Goal: Task Accomplishment & Management: Use online tool/utility

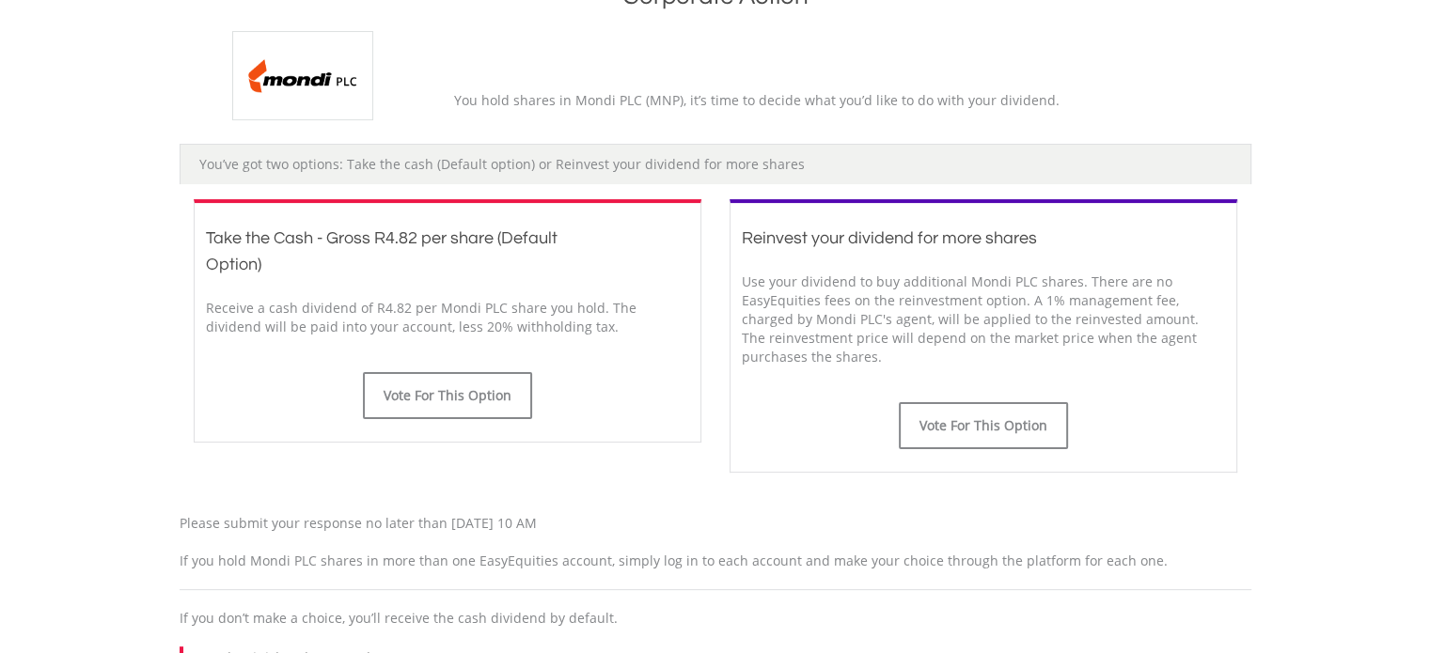
scroll to position [468, 0]
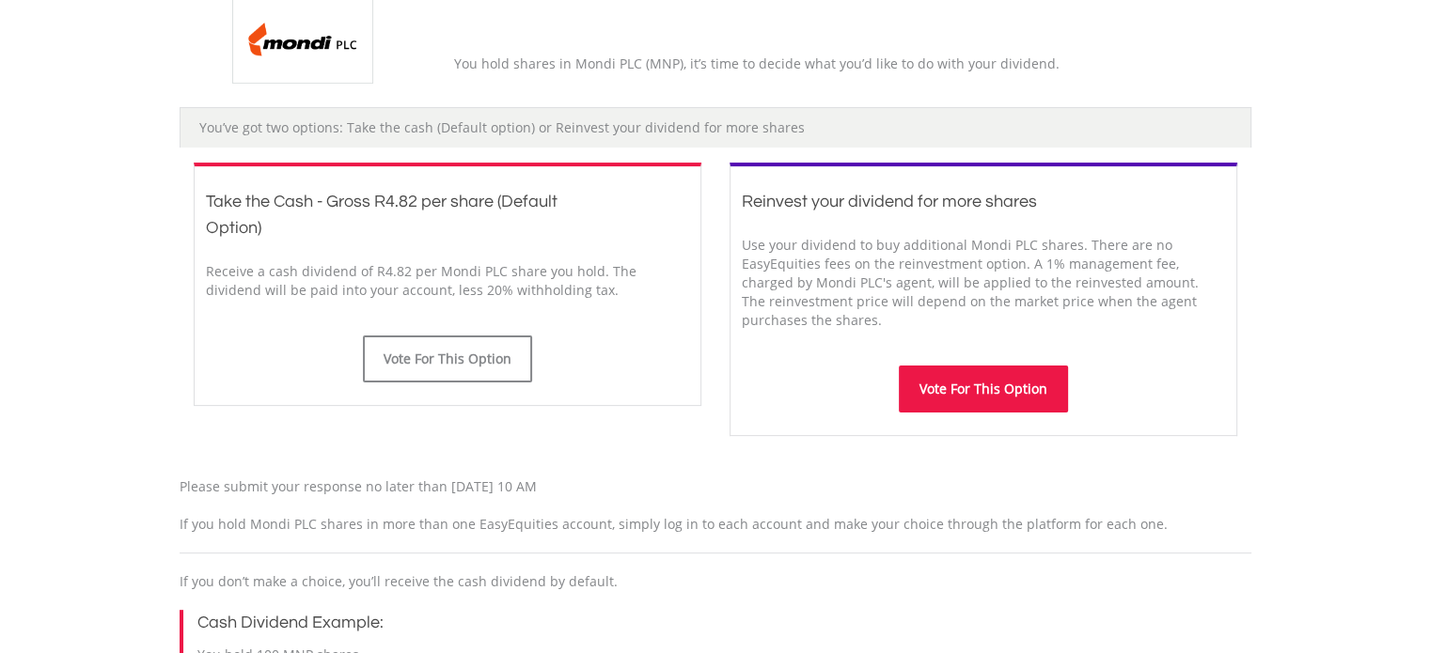
click at [967, 386] on button "Vote For This Option" at bounding box center [983, 389] width 169 height 47
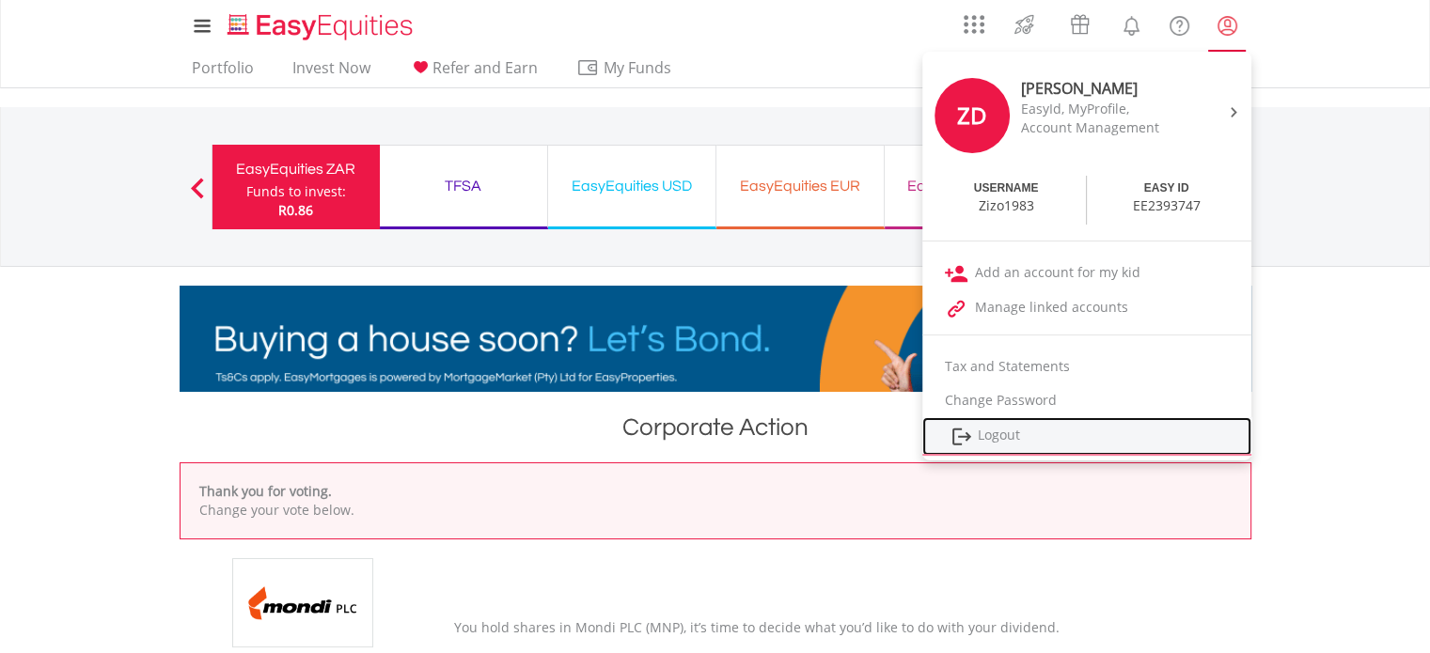
click at [1013, 437] on link "Logout" at bounding box center [1086, 436] width 329 height 39
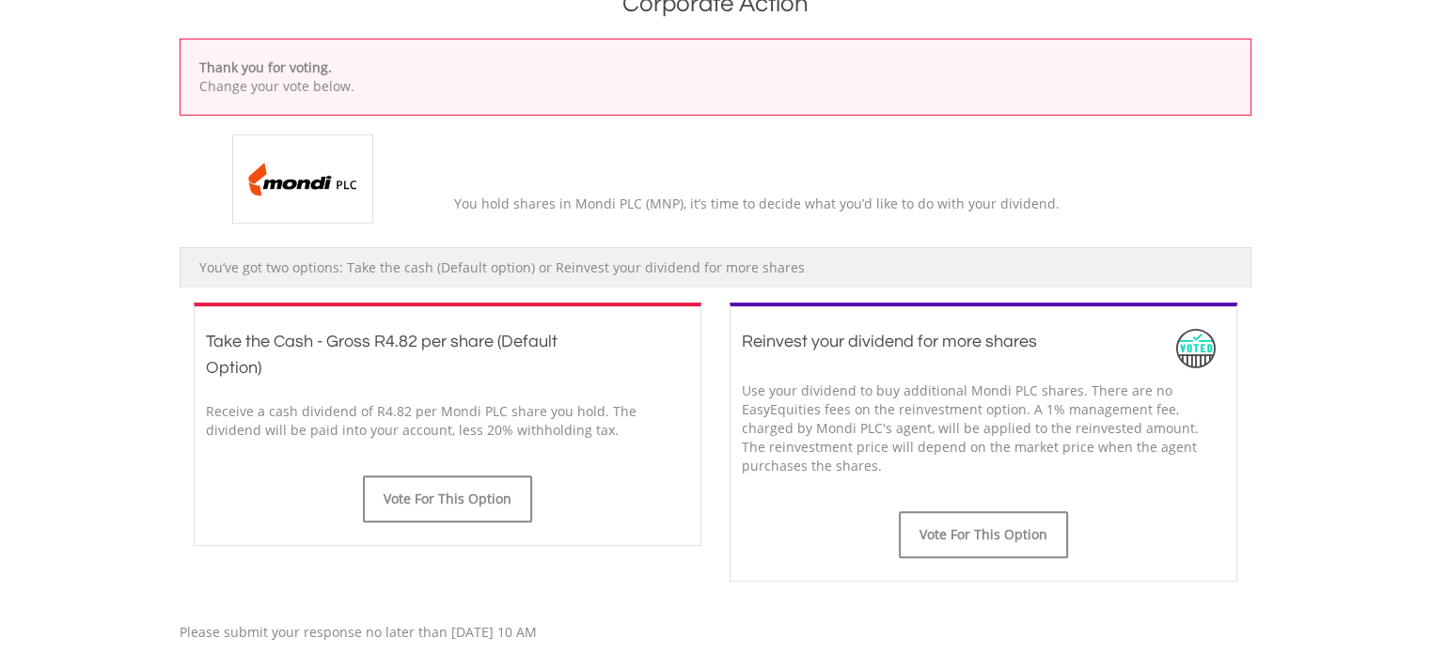
scroll to position [531, 0]
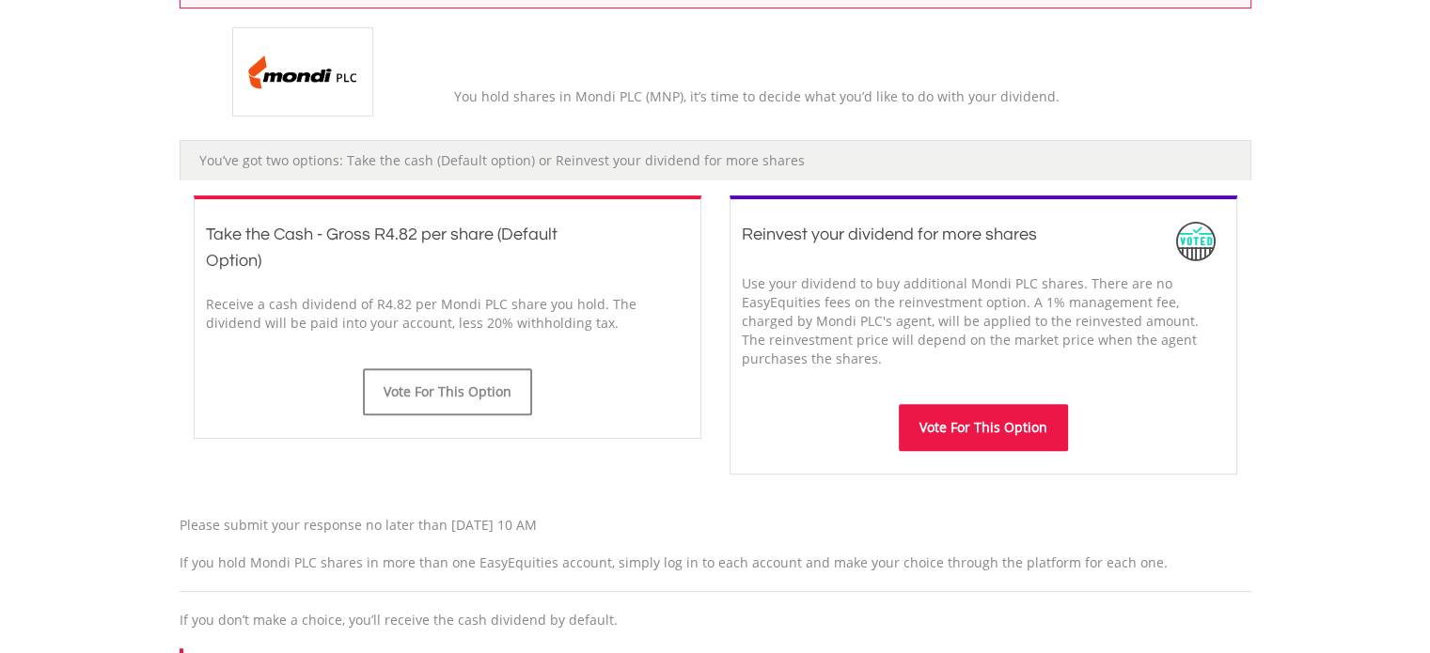
click at [986, 427] on button "Vote For This Option" at bounding box center [983, 427] width 169 height 47
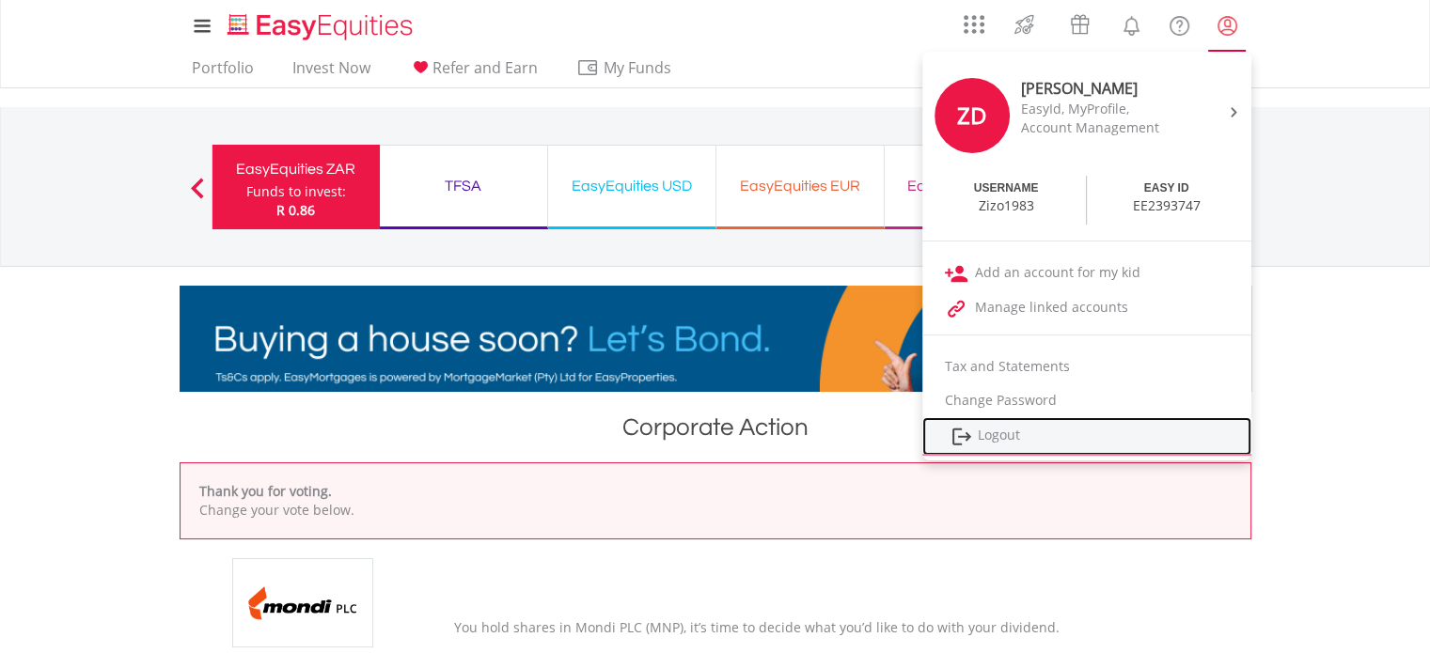
click at [997, 438] on link "Logout" at bounding box center [1086, 436] width 329 height 39
